Goal: Navigation & Orientation: Find specific page/section

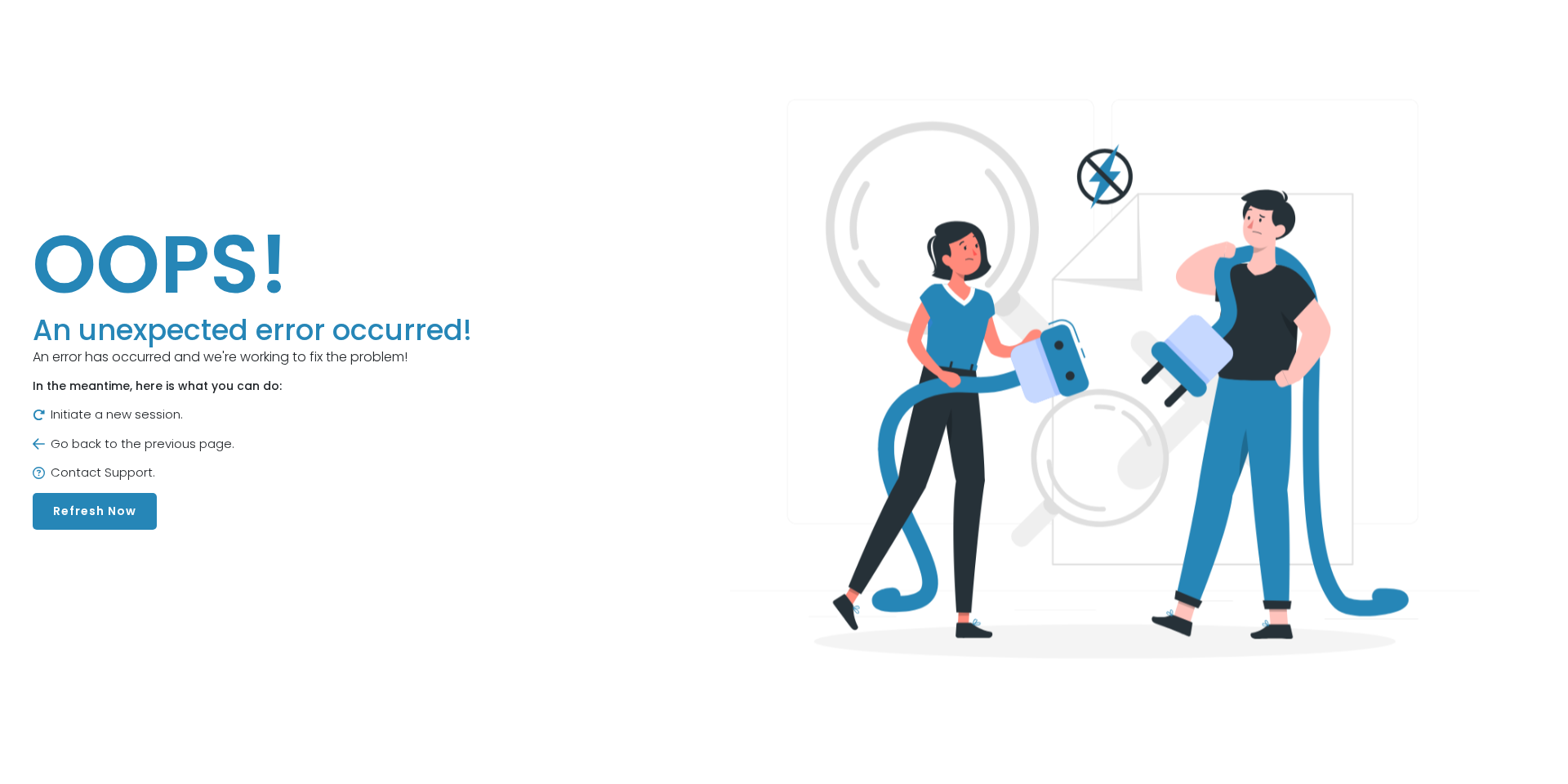
click at [68, 505] on button "Refresh Now" at bounding box center [94, 511] width 124 height 37
click at [103, 419] on p "Initiate a new session." at bounding box center [251, 414] width 439 height 18
click at [42, 435] on p "Go back to the previous page." at bounding box center [251, 444] width 439 height 18
click at [35, 447] on img at bounding box center [38, 443] width 12 height 14
click at [39, 410] on img at bounding box center [38, 414] width 12 height 12
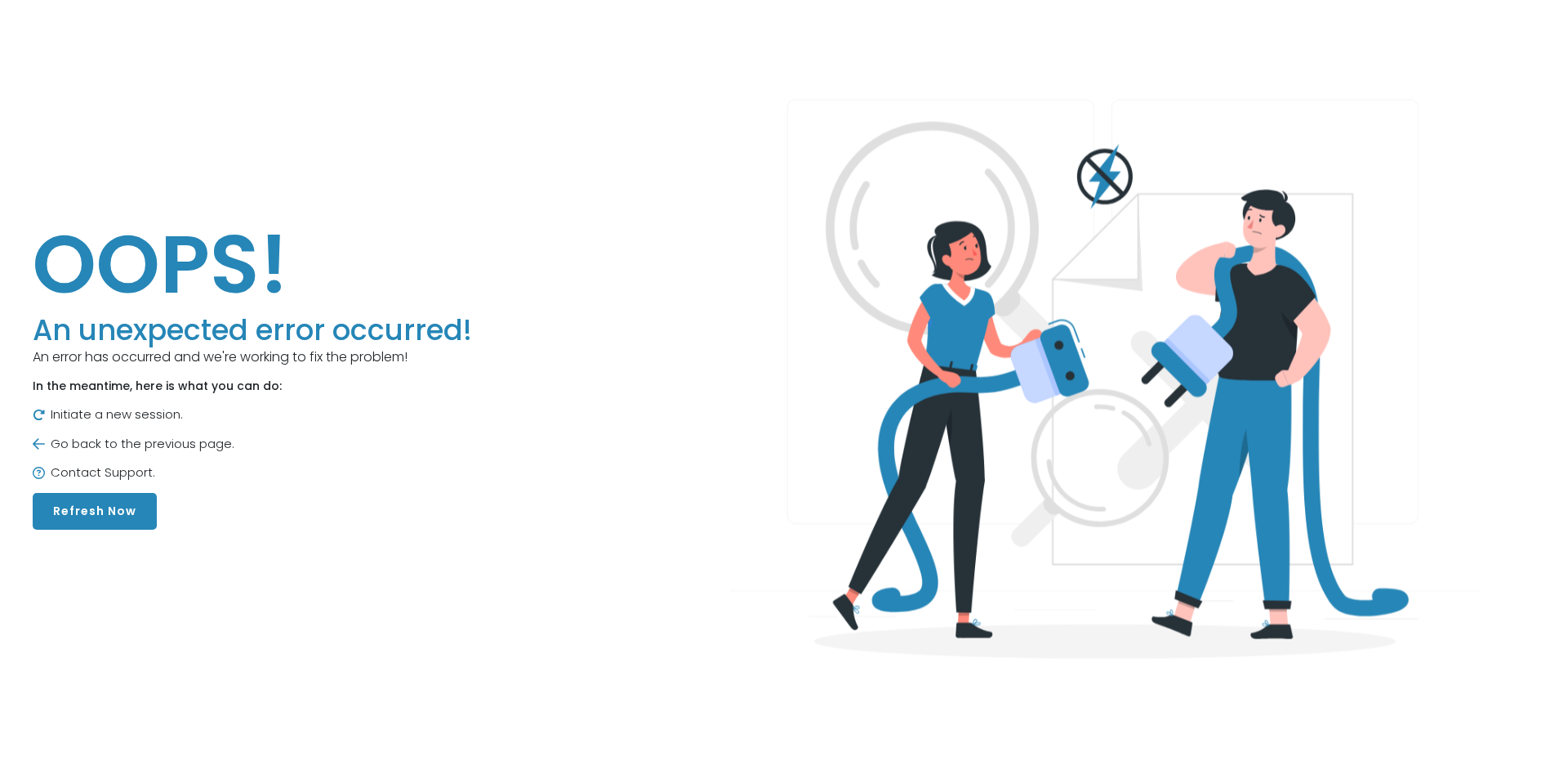
click at [79, 491] on div "OOPS! An unexpected error occurred! An error has occurred and we're working to …" at bounding box center [251, 372] width 439 height 314
click at [79, 511] on button "Refresh Now" at bounding box center [94, 511] width 124 height 37
